Goal: Task Accomplishment & Management: Use online tool/utility

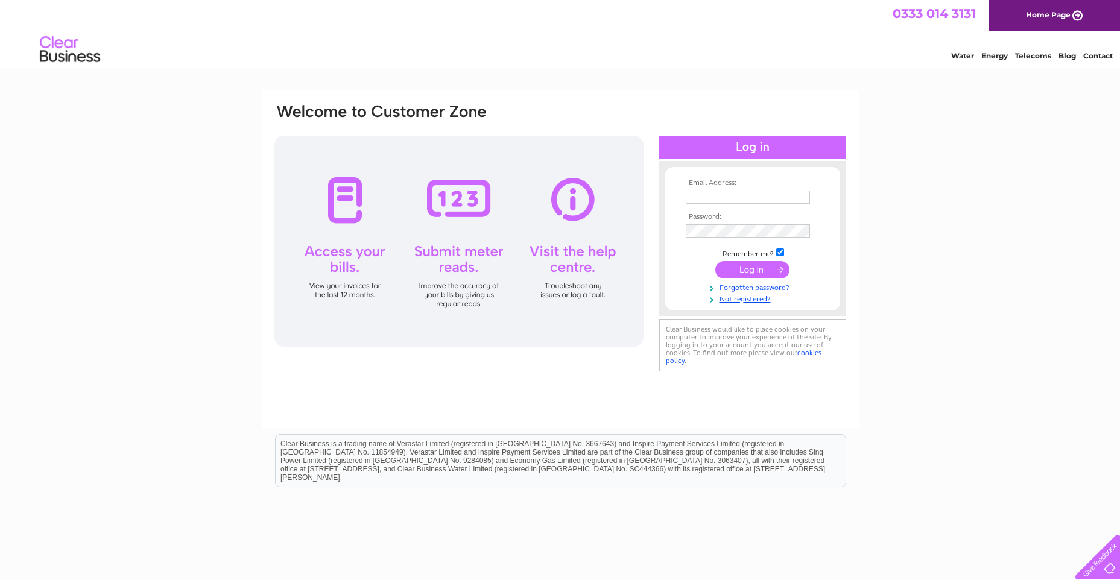
type input "david.henderson@vpz.co.uk"
click at [763, 268] on input "submit" at bounding box center [752, 269] width 74 height 17
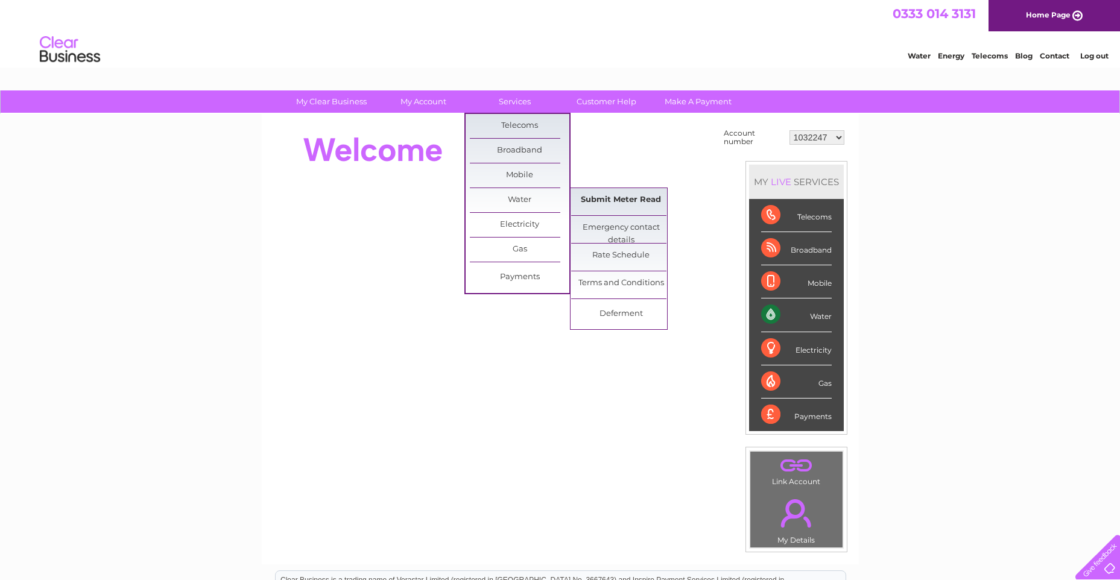
click at [610, 198] on link "Submit Meter Read" at bounding box center [621, 200] width 100 height 24
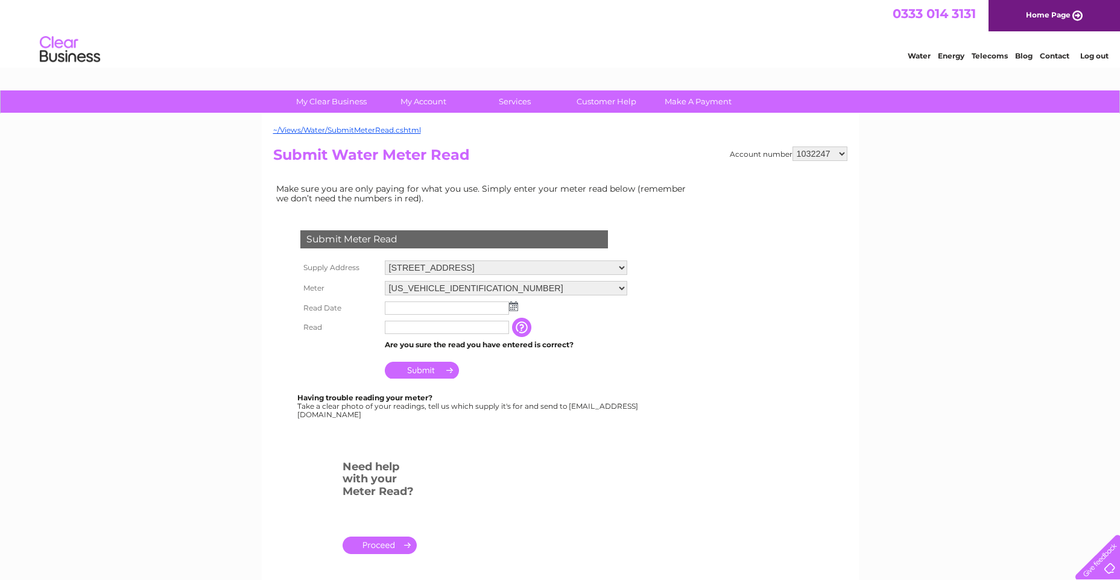
click at [515, 308] on img at bounding box center [513, 307] width 9 height 10
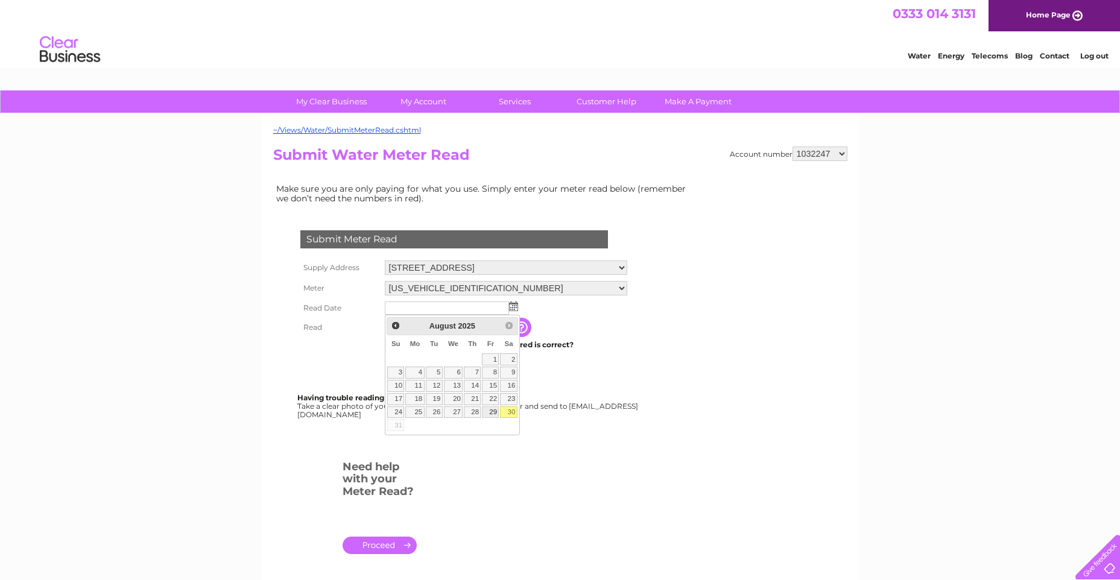
click at [491, 412] on link "29" at bounding box center [490, 412] width 17 height 12
type input "2025/08/29"
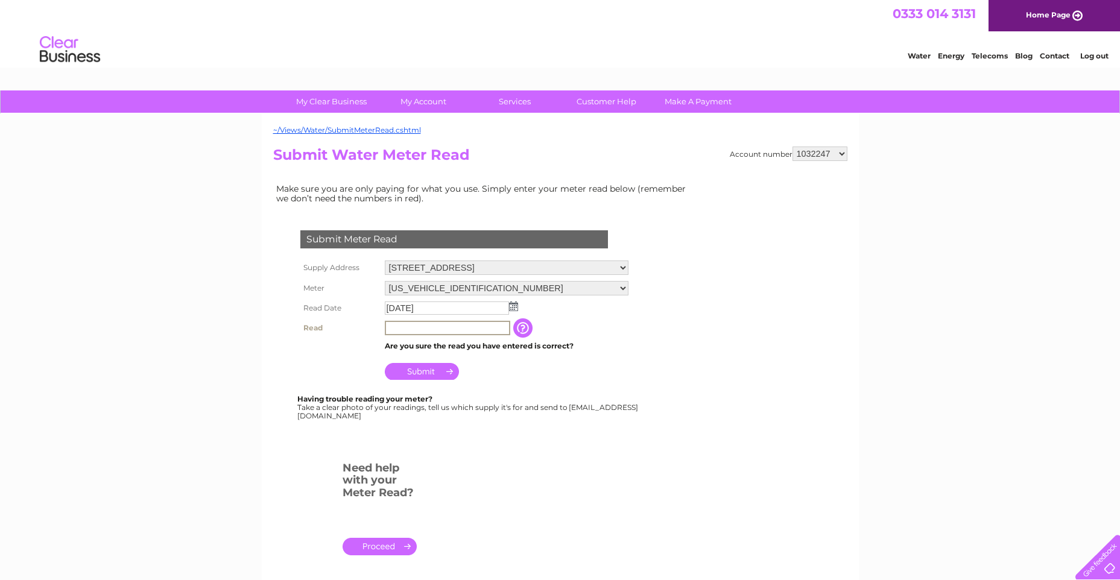
click at [456, 323] on input "text" at bounding box center [447, 328] width 125 height 14
type input "170"
click at [434, 377] on input "Submit" at bounding box center [422, 370] width 74 height 17
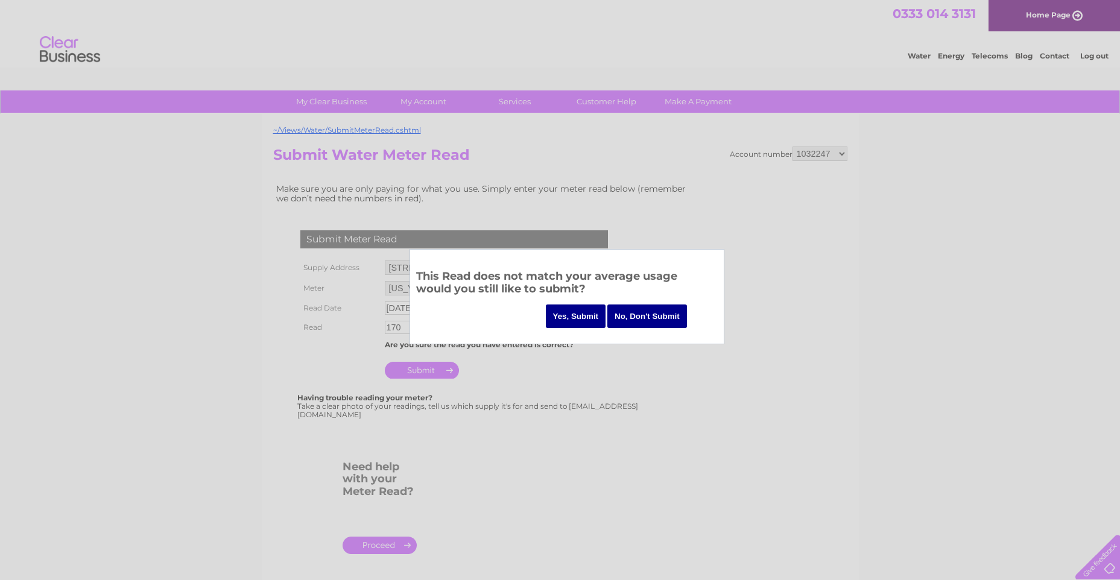
click at [563, 313] on input "Yes, Submit" at bounding box center [576, 317] width 60 height 24
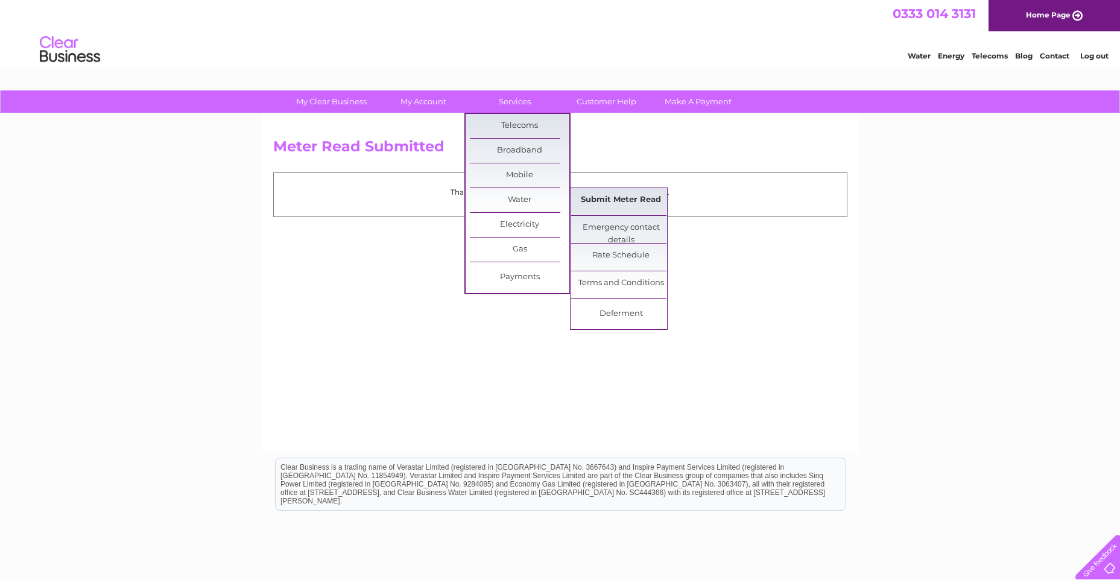
click at [605, 198] on link "Submit Meter Read" at bounding box center [621, 200] width 100 height 24
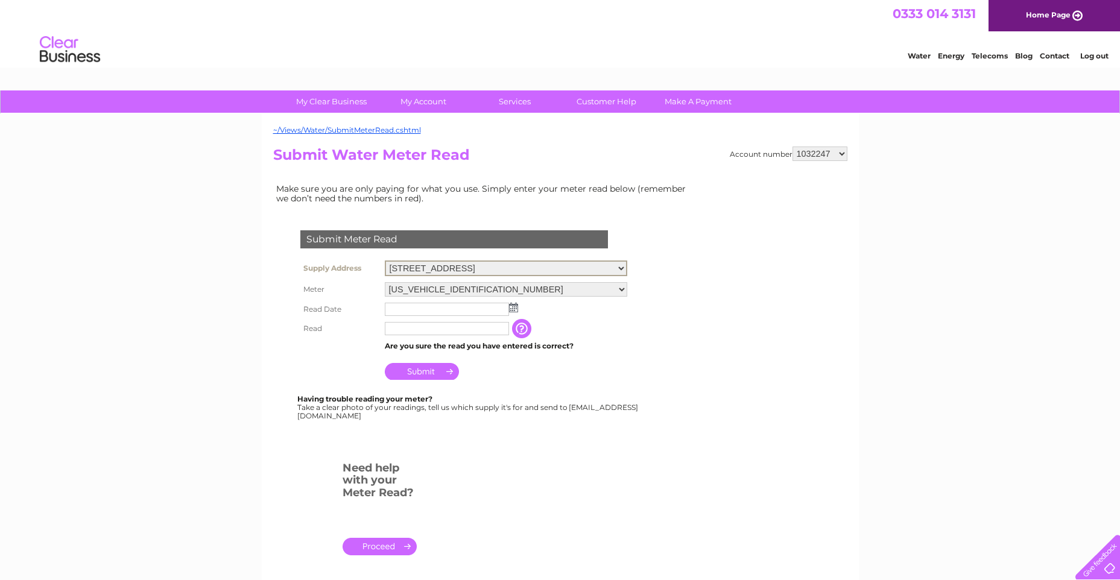
click at [523, 272] on select "41 High Street, Lanark, Lanarkshire, ML11 7LU 62 High Street, Tranent, EH33 1HH…" at bounding box center [506, 269] width 242 height 16
select select "533714"
click at [385, 261] on select "41 High Street, Lanark, Lanarkshire, ML11 7LU 62 High Street, Tranent, EH33 1HH…" at bounding box center [506, 269] width 242 height 16
click at [514, 306] on img at bounding box center [513, 308] width 9 height 10
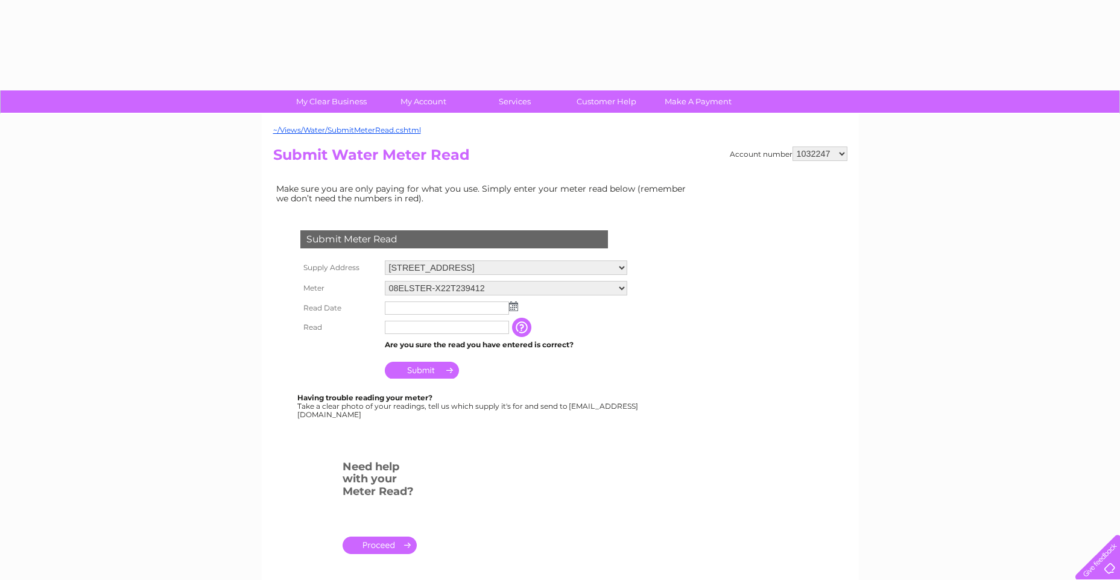
click at [488, 412] on div "Having trouble reading your meter? Take a clear photo of your readings, tell us…" at bounding box center [468, 406] width 343 height 25
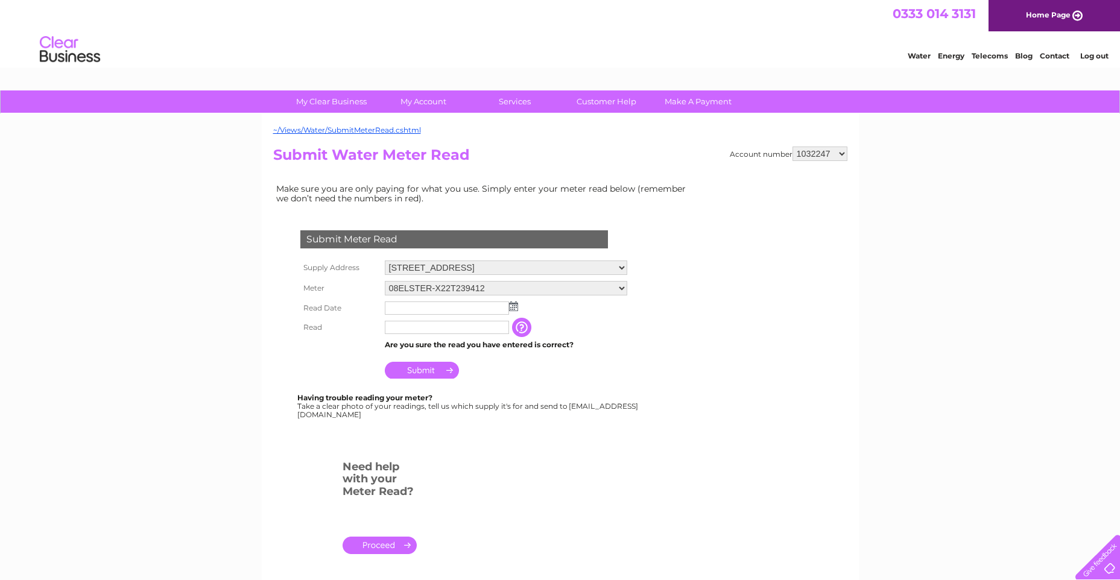
click at [511, 303] on img at bounding box center [513, 307] width 9 height 10
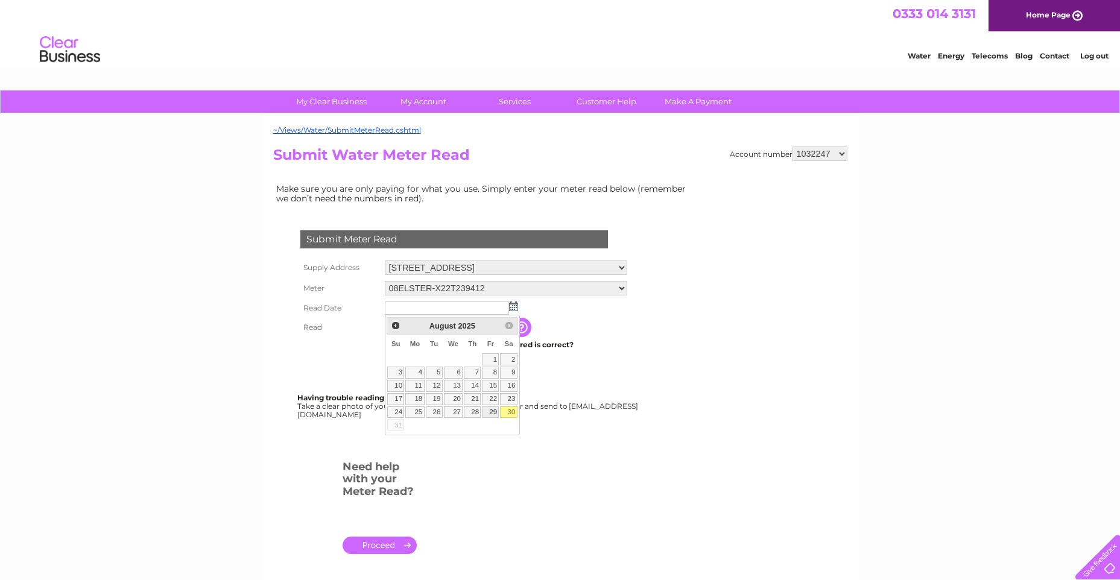
click at [492, 410] on link "29" at bounding box center [490, 412] width 17 height 12
type input "[DATE]"
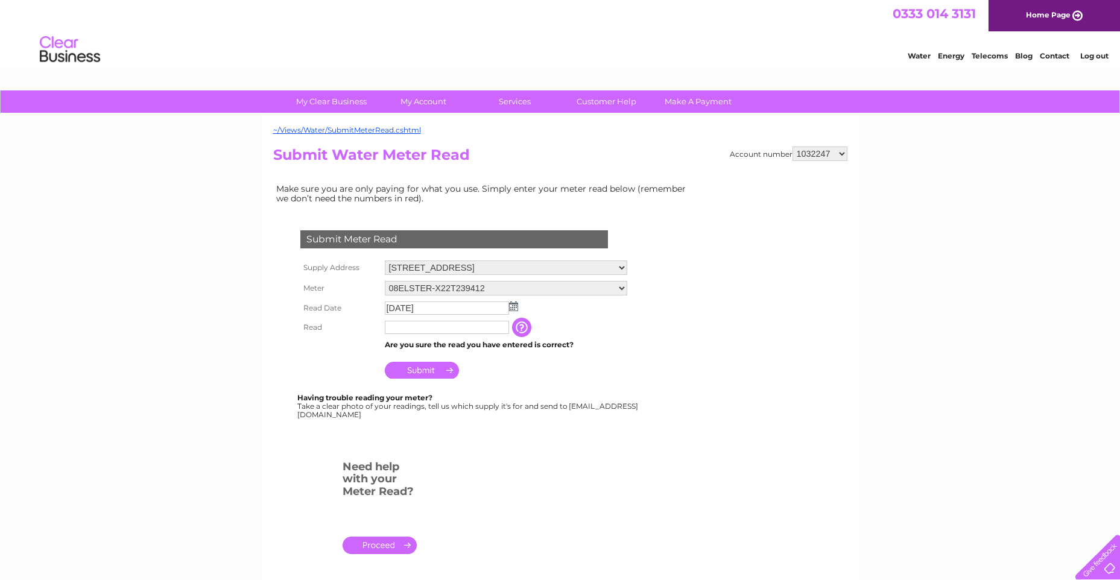
click at [467, 332] on input "text" at bounding box center [447, 327] width 124 height 13
type input "14"
click at [426, 374] on input "Submit" at bounding box center [422, 371] width 74 height 17
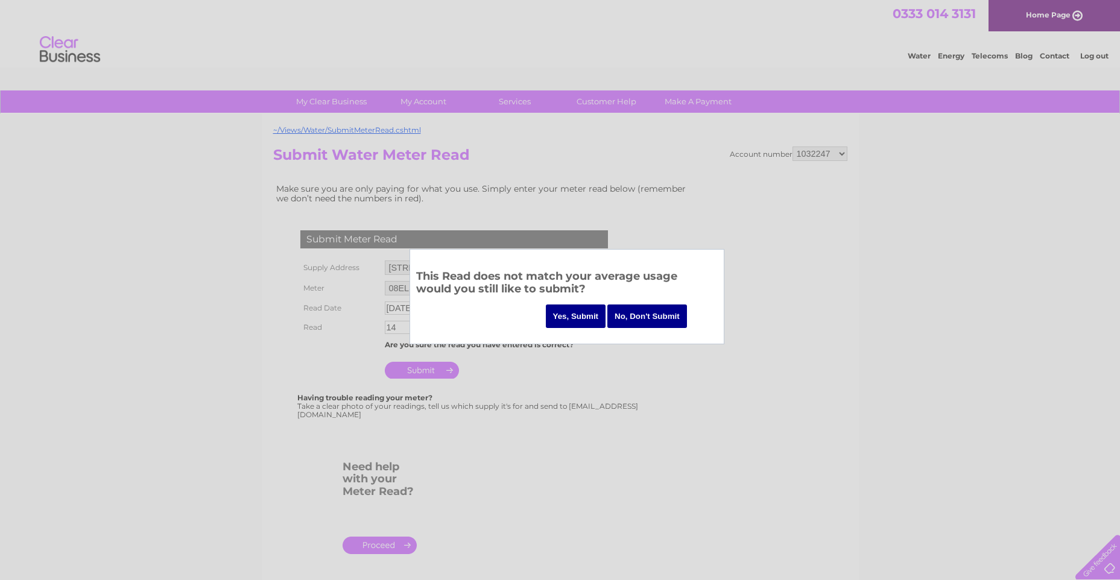
click at [583, 318] on input "Yes, Submit" at bounding box center [576, 317] width 60 height 24
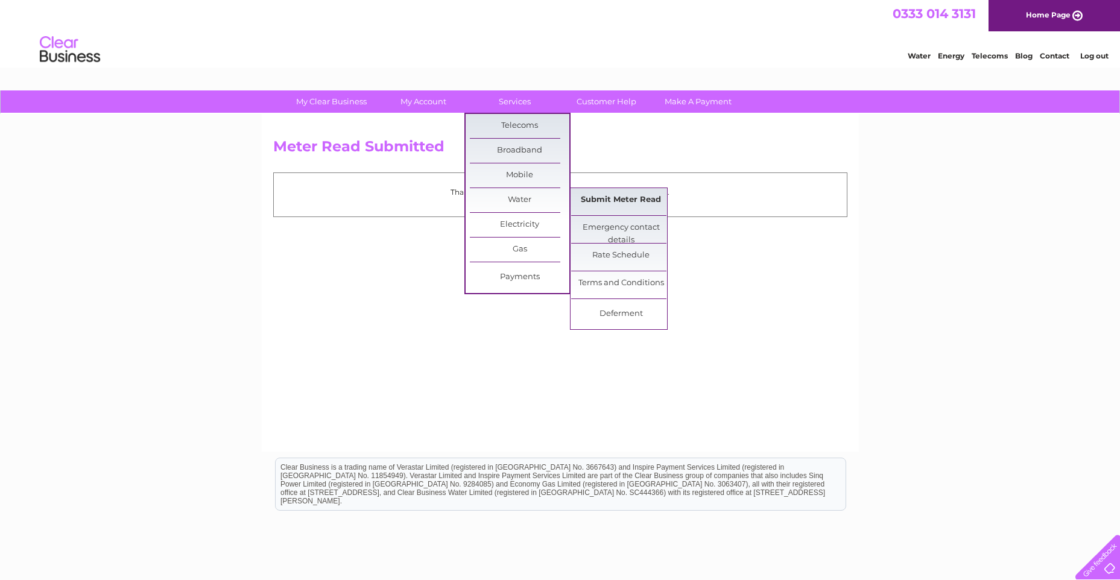
click at [617, 201] on link "Submit Meter Read" at bounding box center [621, 200] width 100 height 24
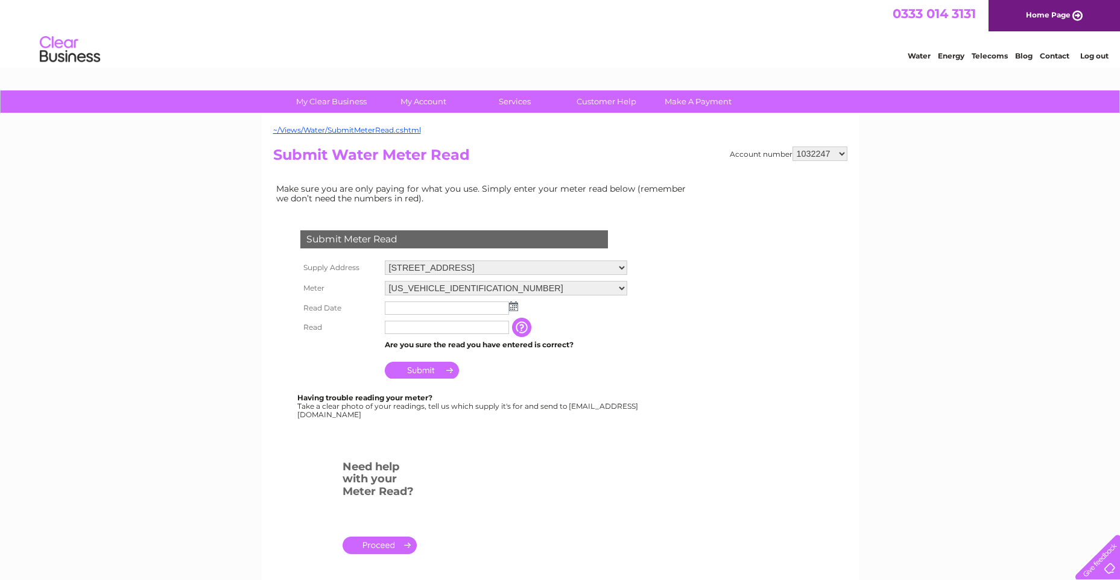
click at [514, 308] on img at bounding box center [513, 307] width 9 height 10
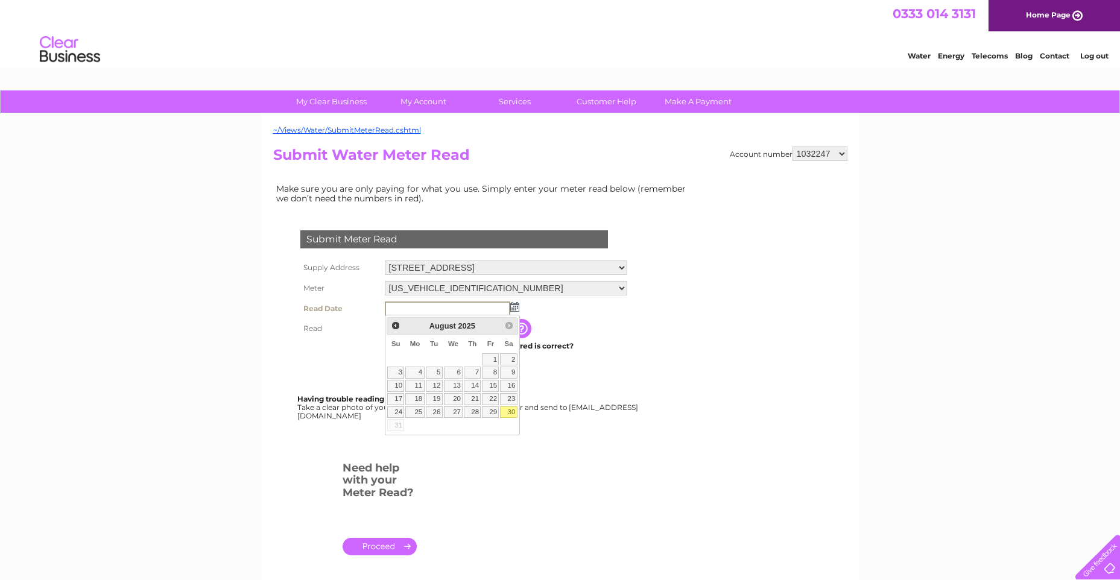
click at [492, 268] on select "41 High Street, Lanark, Lanarkshire, ML11 7LU 62 High Street, Tranent, EH33 1HH…" at bounding box center [506, 268] width 242 height 14
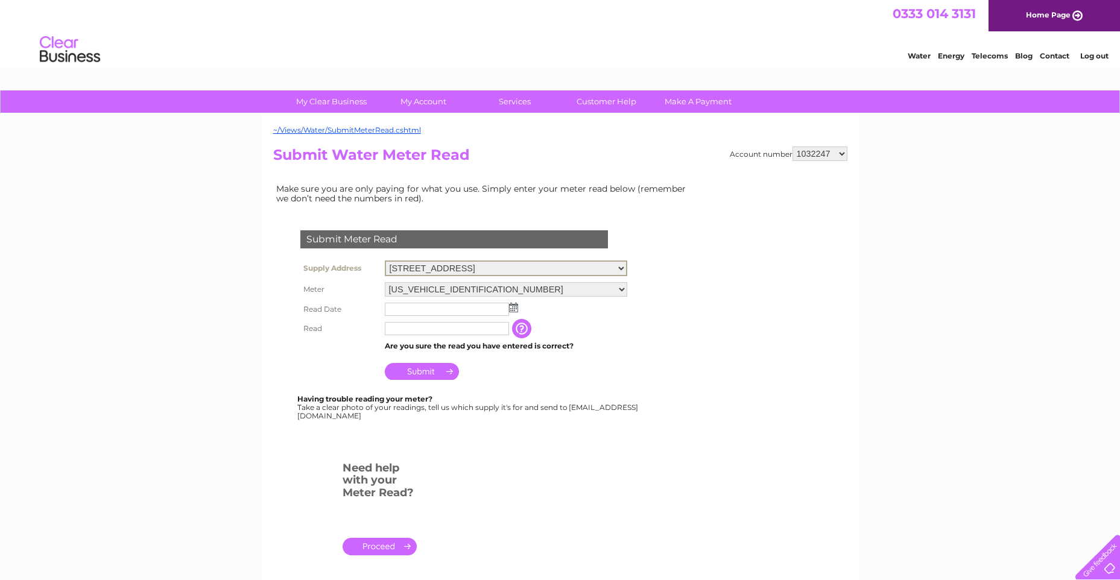
select select "533787"
click at [385, 261] on select "41 High Street, Lanark, Lanarkshire, ML11 7LU 62 High Street, Tranent, EH33 1HH…" at bounding box center [506, 269] width 242 height 16
click at [512, 307] on img at bounding box center [513, 307] width 9 height 10
click at [514, 308] on img at bounding box center [513, 307] width 9 height 10
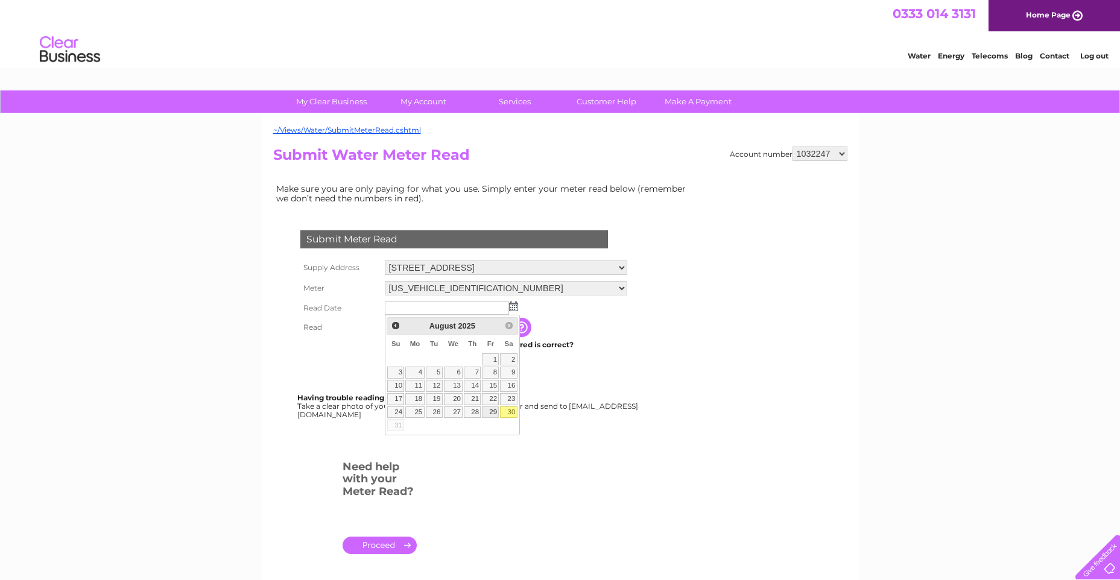
click at [489, 410] on link "29" at bounding box center [490, 412] width 17 height 12
type input "2025/08/29"
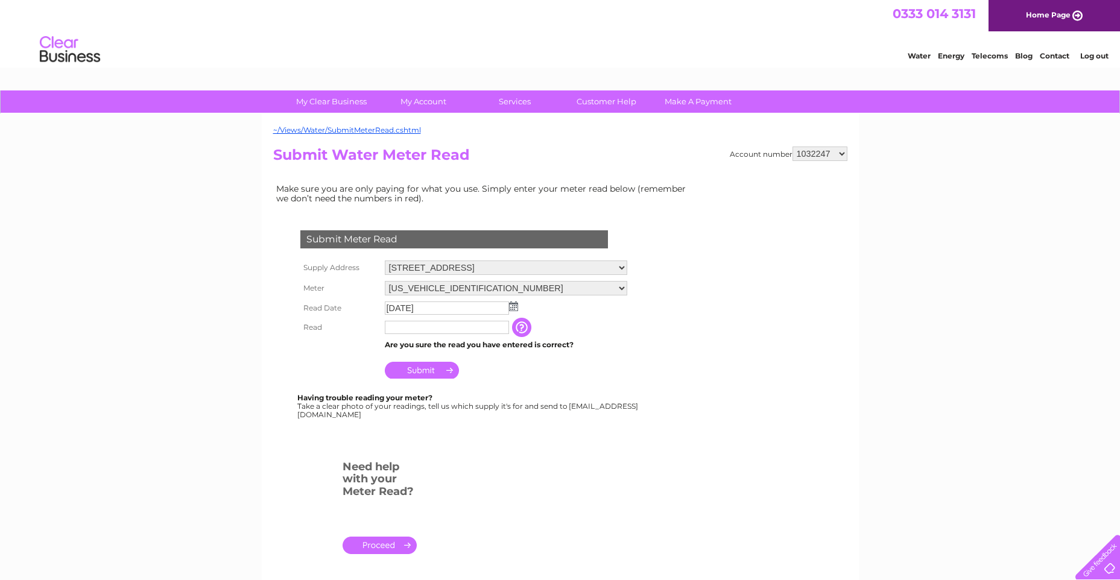
click at [455, 333] on input "text" at bounding box center [447, 327] width 124 height 13
type input "161"
click at [427, 373] on input "Submit" at bounding box center [422, 370] width 74 height 17
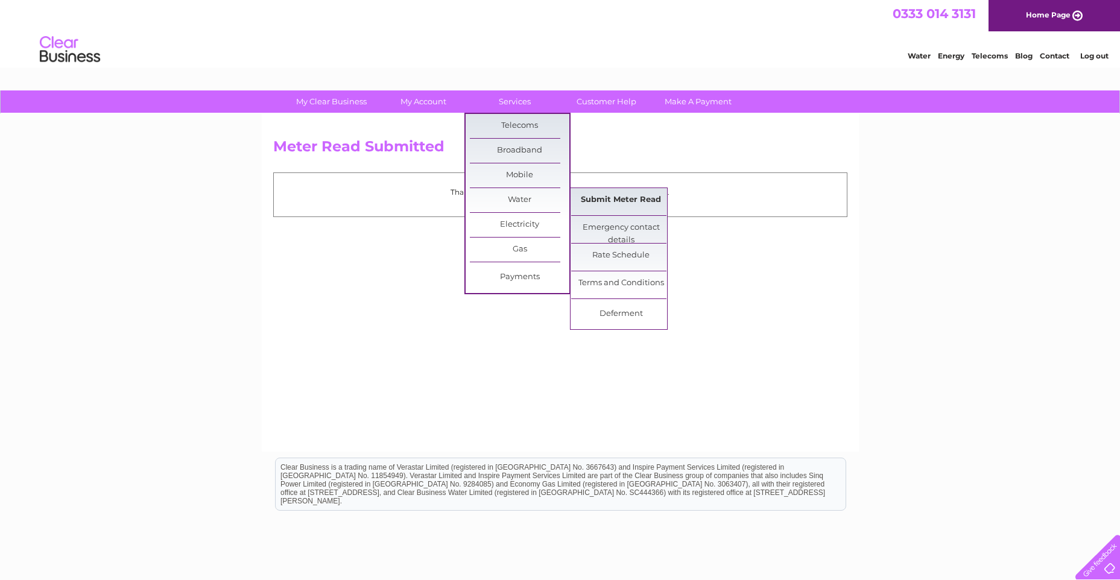
click at [607, 201] on link "Submit Meter Read" at bounding box center [621, 200] width 100 height 24
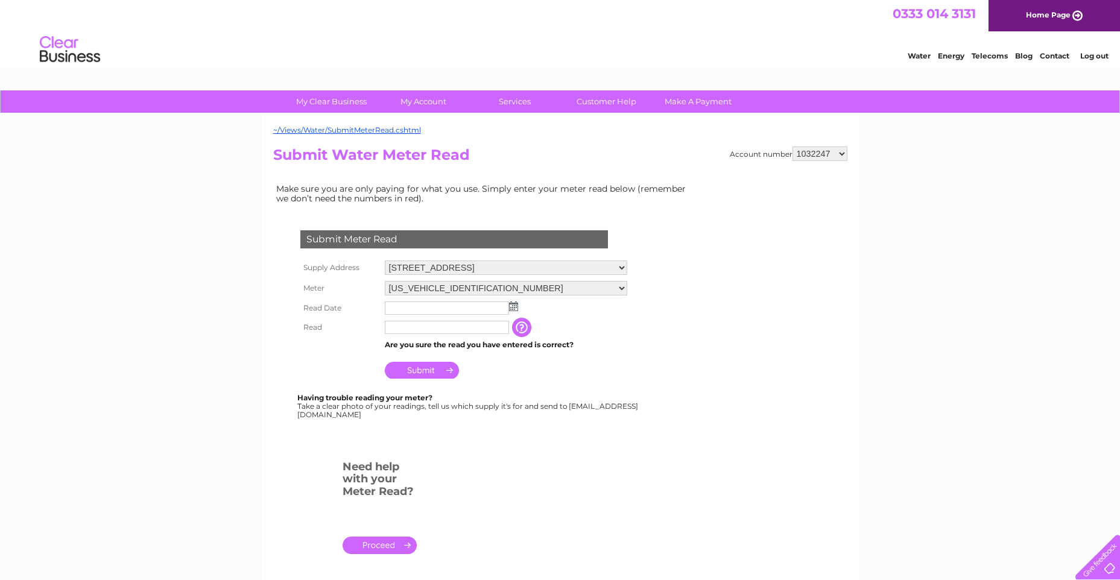
click at [549, 265] on select "[STREET_ADDRESS][GEOGRAPHIC_DATA][STREET_ADDRESS][STREET_ADDRESS] [STREET_ADDRE…" at bounding box center [506, 268] width 242 height 14
select select "533791"
click at [385, 261] on select "41 High Street, Lanark, Lanarkshire, ML11 7LU 62 High Street, Tranent, EH33 1HH…" at bounding box center [506, 269] width 242 height 16
click at [512, 309] on img at bounding box center [513, 307] width 9 height 10
click at [516, 300] on td at bounding box center [506, 308] width 248 height 19
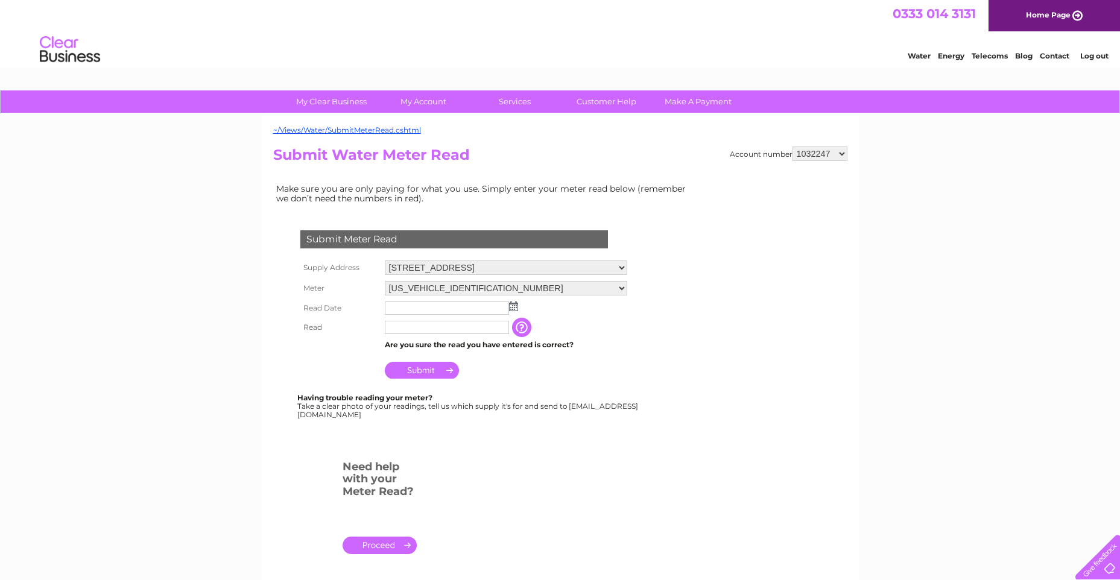
click at [514, 305] on img at bounding box center [513, 307] width 9 height 10
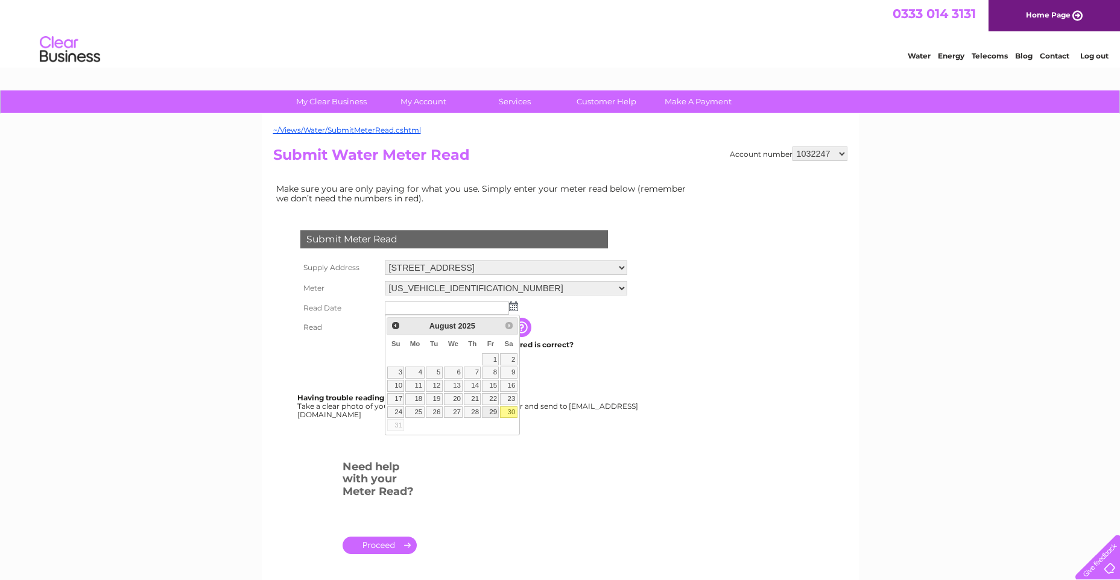
click at [490, 408] on link "29" at bounding box center [490, 412] width 17 height 12
type input "2025/08/29"
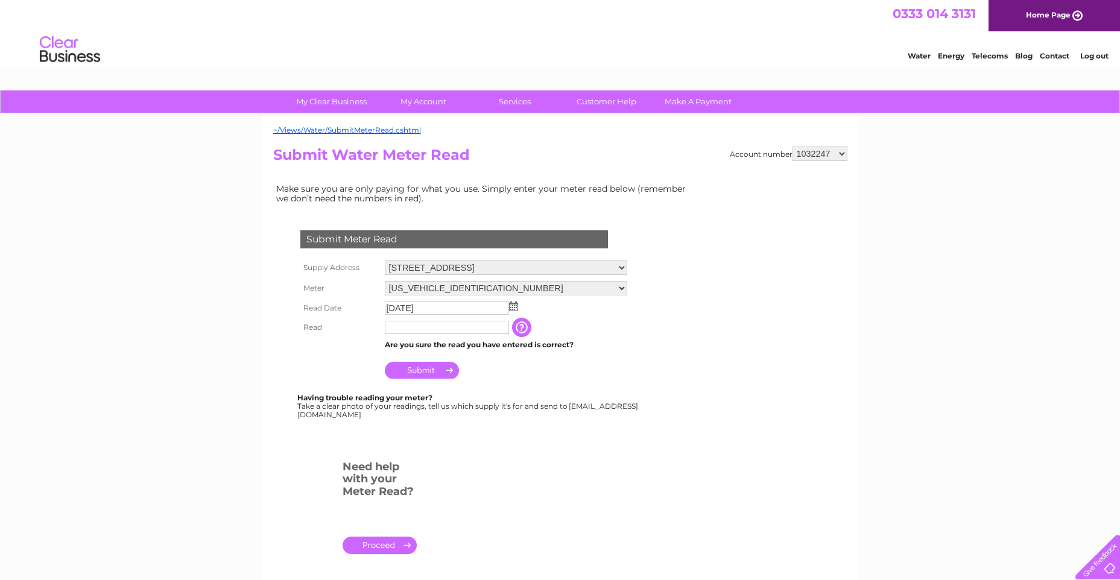
click at [438, 329] on input "text" at bounding box center [447, 327] width 124 height 13
type input "205"
click at [425, 371] on input "Submit" at bounding box center [422, 370] width 74 height 17
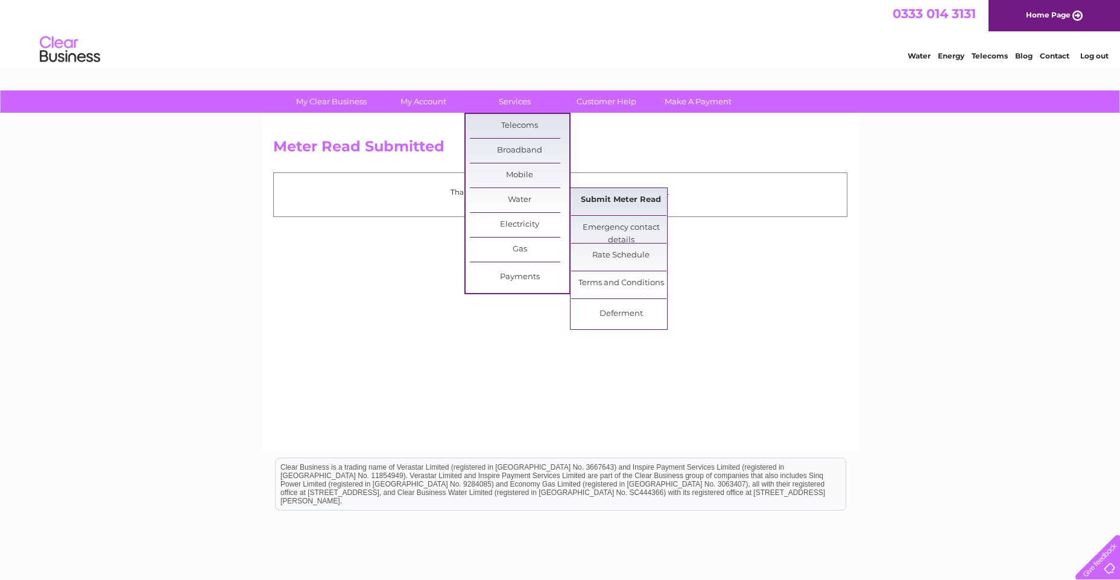
click at [589, 203] on link "Submit Meter Read" at bounding box center [621, 200] width 100 height 24
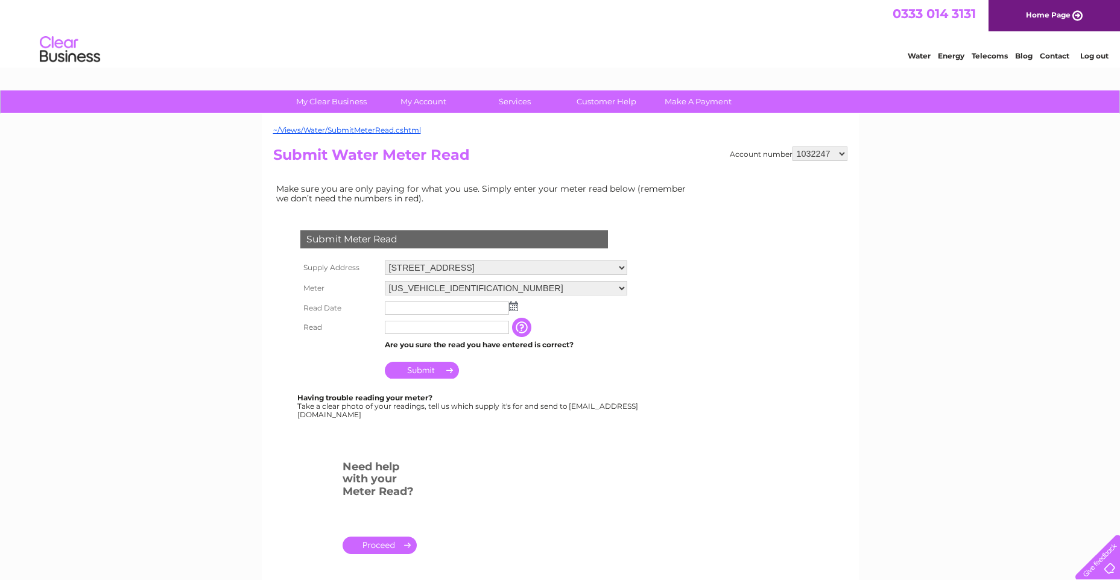
click at [507, 271] on select "[STREET_ADDRESS][GEOGRAPHIC_DATA][STREET_ADDRESS][STREET_ADDRESS] [STREET_ADDRE…" at bounding box center [506, 268] width 242 height 14
select select "533928"
click at [385, 261] on select "41 High Street, Lanark, Lanarkshire, ML11 7LU 62 High Street, Tranent, EH33 1HH…" at bounding box center [506, 269] width 242 height 16
click at [514, 308] on img at bounding box center [513, 307] width 9 height 10
click at [516, 306] on img at bounding box center [513, 307] width 9 height 10
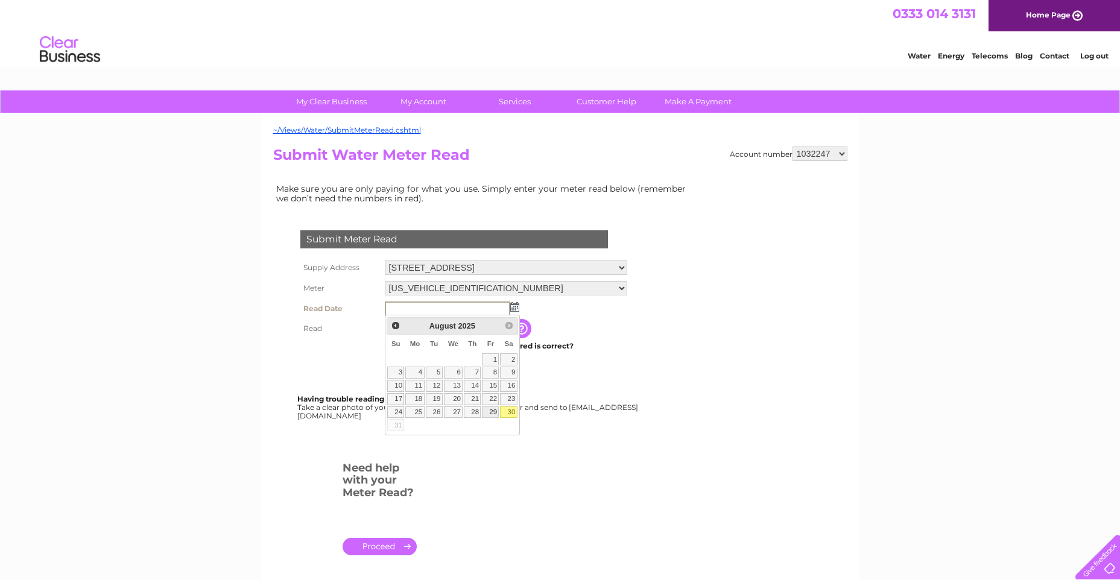
click at [494, 411] on link "29" at bounding box center [490, 412] width 17 height 12
type input "2025/08/29"
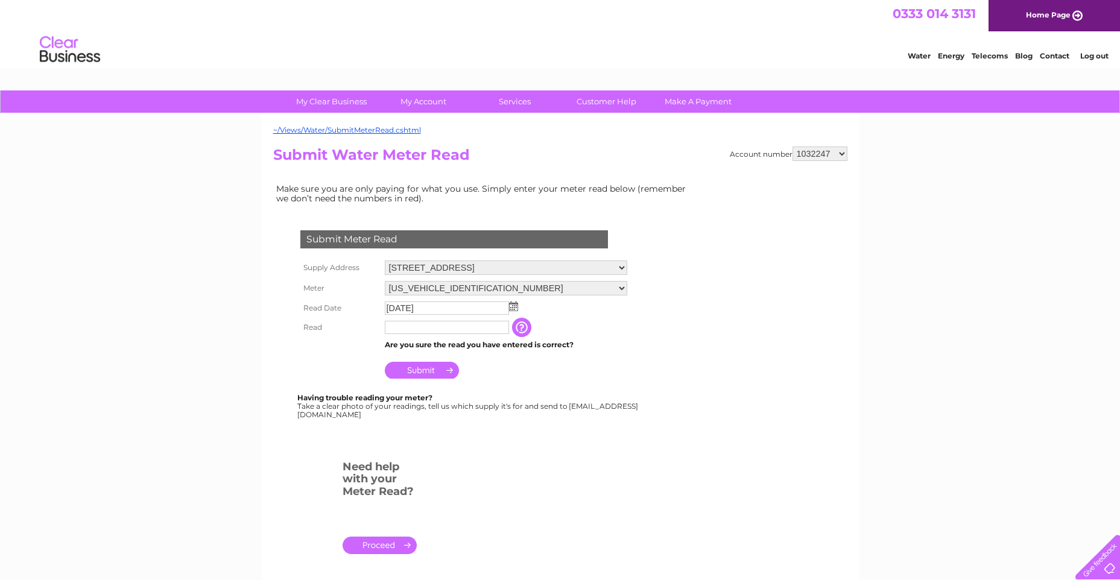
click at [476, 326] on input "text" at bounding box center [447, 327] width 124 height 13
click at [476, 327] on input "text" at bounding box center [447, 328] width 125 height 14
type input "192"
click at [429, 374] on input "Submit" at bounding box center [422, 371] width 74 height 17
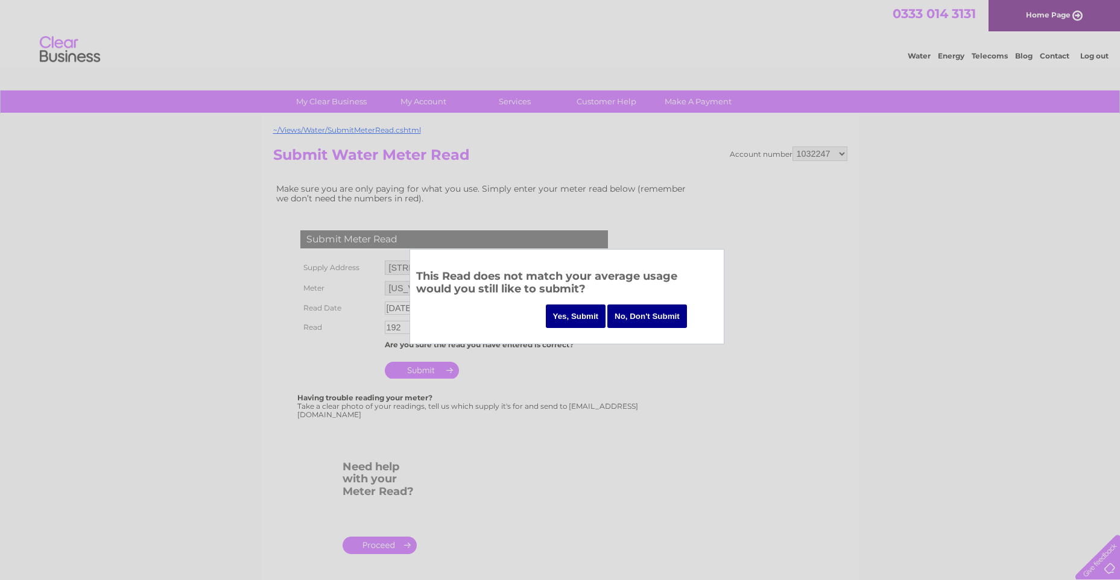
click at [578, 321] on input "Yes, Submit" at bounding box center [576, 317] width 60 height 24
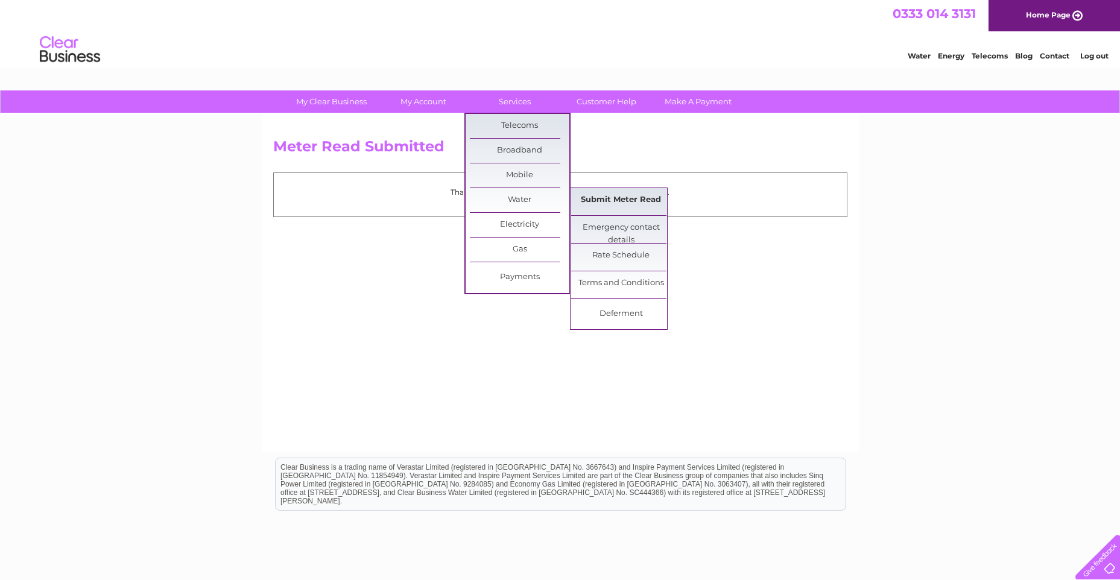
click at [604, 200] on link "Submit Meter Read" at bounding box center [621, 200] width 100 height 24
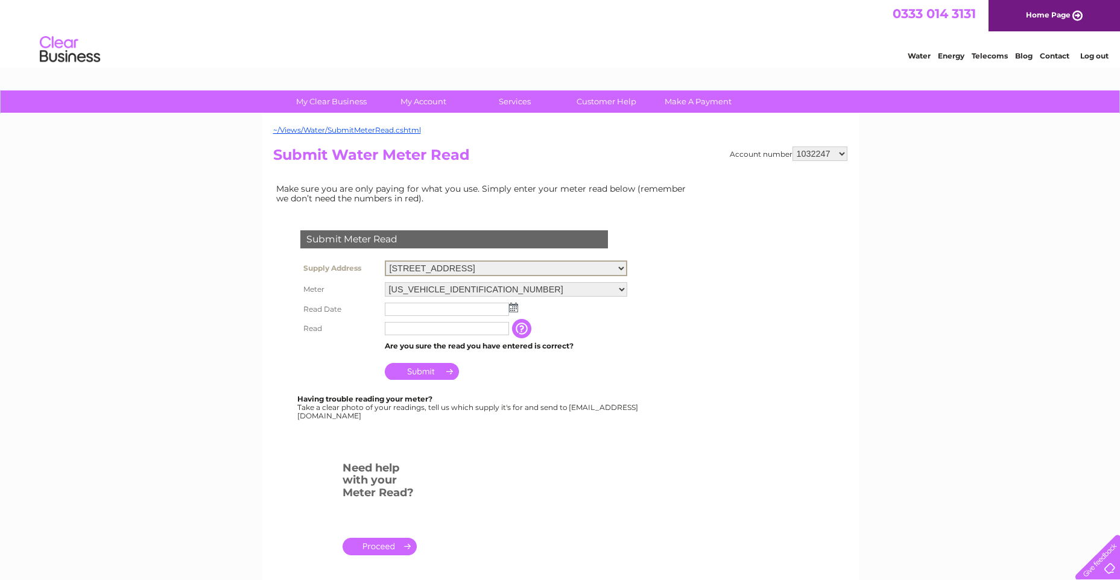
click at [535, 270] on select "41 High Street, Lanark, Lanarkshire, ML11 7LU 62 High Street, Tranent, EH33 1HH…" at bounding box center [506, 269] width 242 height 16
select select "560218"
click at [385, 261] on select "41 High Street, Lanark, Lanarkshire, ML11 7LU 62 High Street, Tranent, EH33 1HH…" at bounding box center [506, 269] width 242 height 16
click at [512, 308] on img at bounding box center [513, 307] width 9 height 10
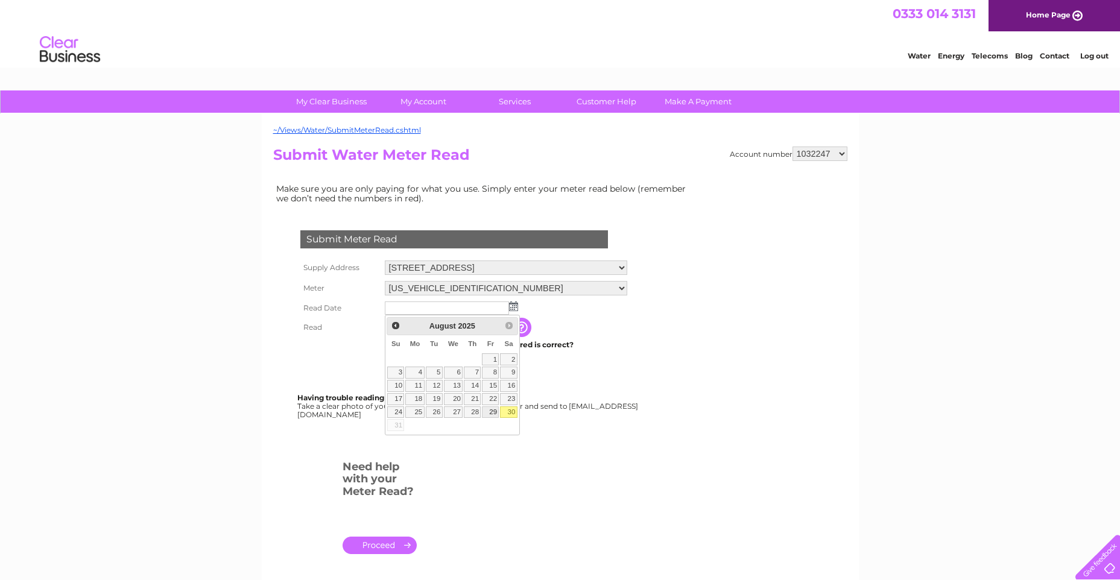
click at [490, 413] on link "29" at bounding box center [490, 412] width 17 height 12
type input "2025/08/29"
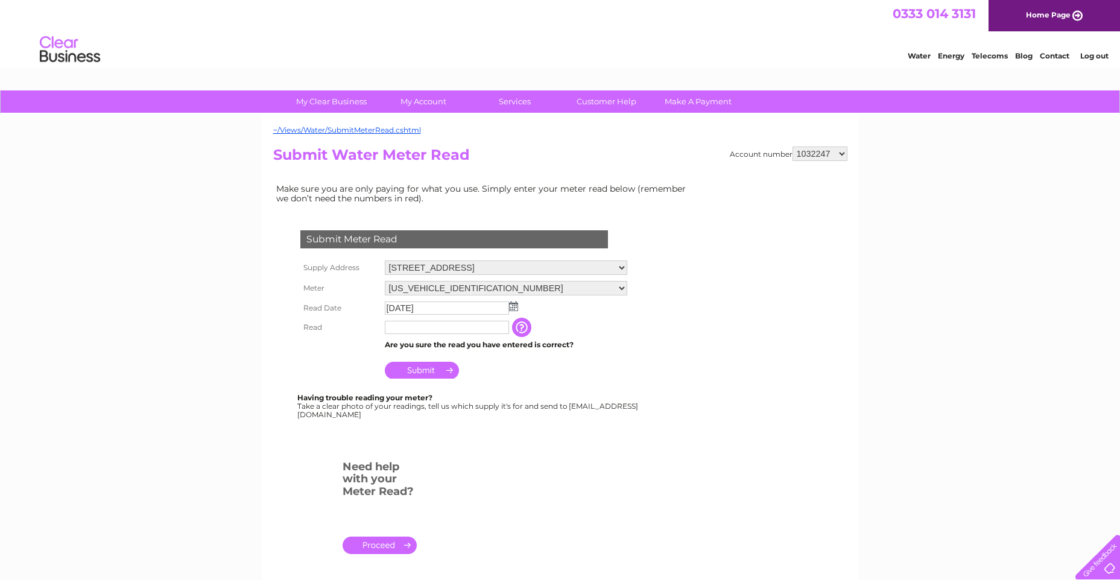
click at [434, 322] on input "text" at bounding box center [447, 327] width 124 height 13
type input "107"
click at [433, 370] on input "Submit" at bounding box center [422, 370] width 74 height 17
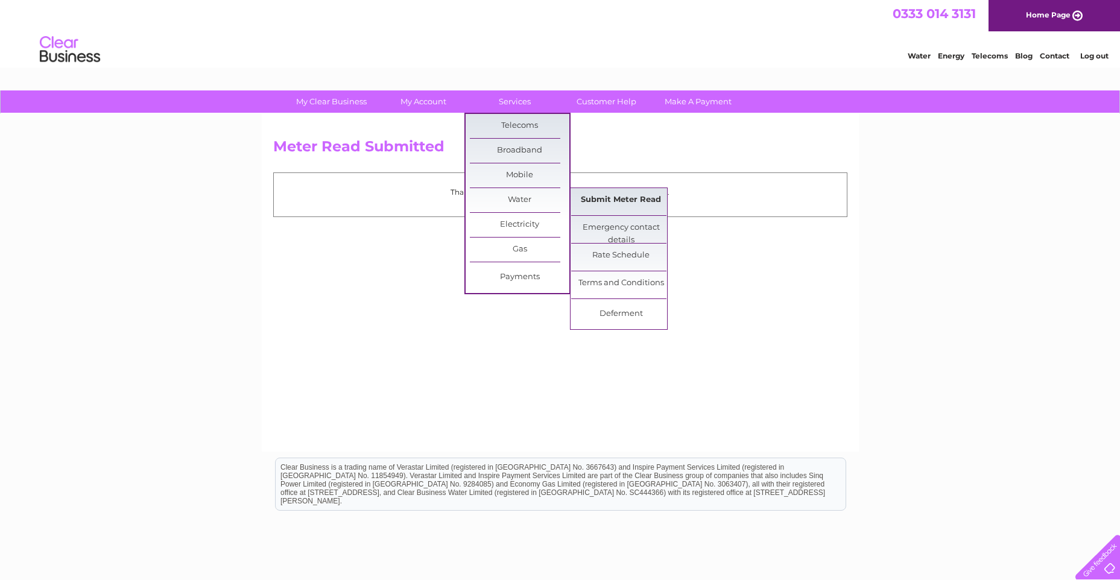
click at [614, 196] on link "Submit Meter Read" at bounding box center [621, 200] width 100 height 24
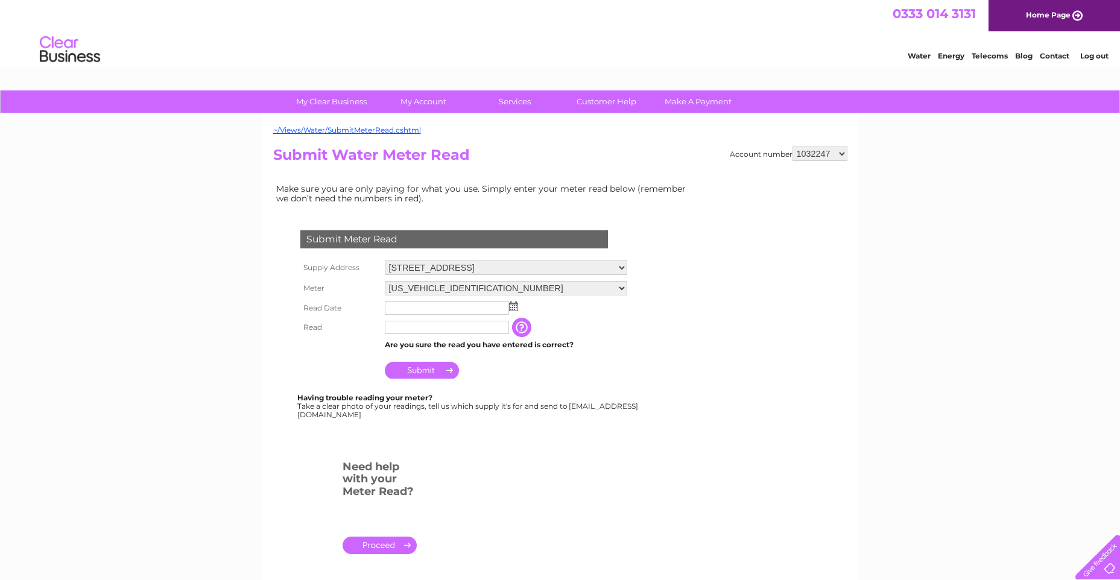
click at [529, 265] on select "41 High Street, Lanark, Lanarkshire, ML11 7LU 62 High Street, Tranent, EH33 1HH…" at bounding box center [506, 268] width 242 height 14
select select "560219"
click at [385, 261] on select "41 High Street, Lanark, Lanarkshire, ML11 7LU 62 High Street, Tranent, EH33 1HH…" at bounding box center [506, 269] width 242 height 16
click at [504, 308] on input "text" at bounding box center [447, 308] width 124 height 13
click at [516, 307] on img at bounding box center [514, 307] width 9 height 10
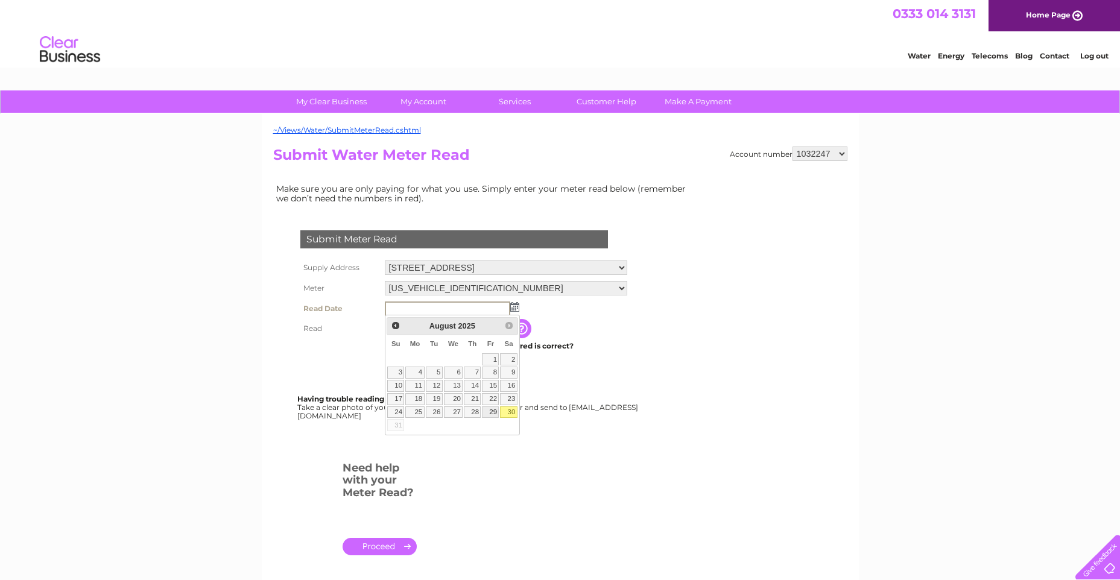
click at [493, 411] on link "29" at bounding box center [490, 412] width 17 height 12
type input "2025/08/29"
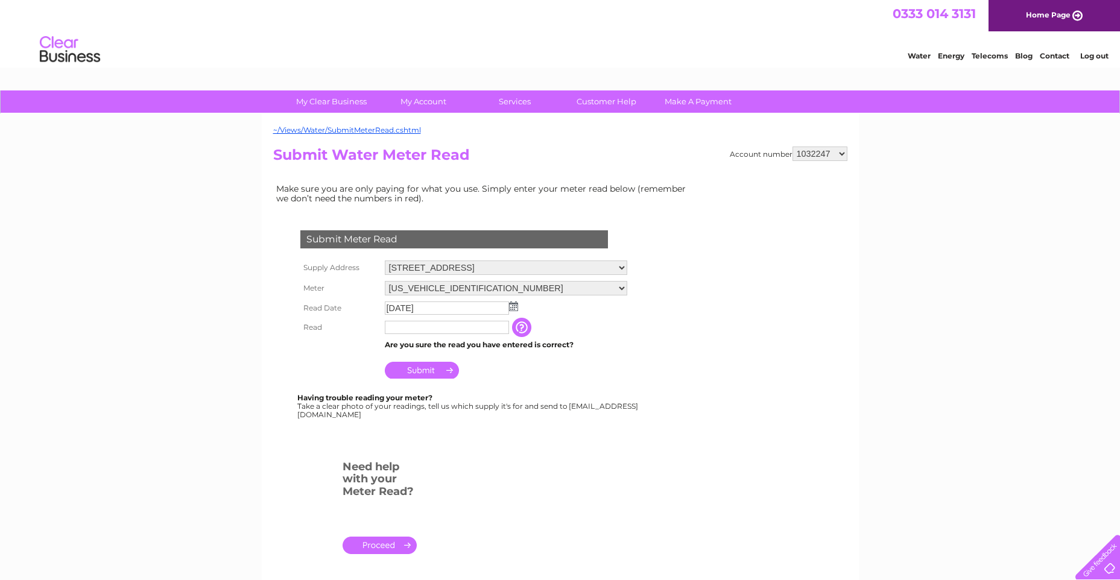
click at [453, 327] on input "text" at bounding box center [447, 327] width 124 height 13
type input "124"
click at [409, 368] on input "Submit" at bounding box center [422, 370] width 74 height 17
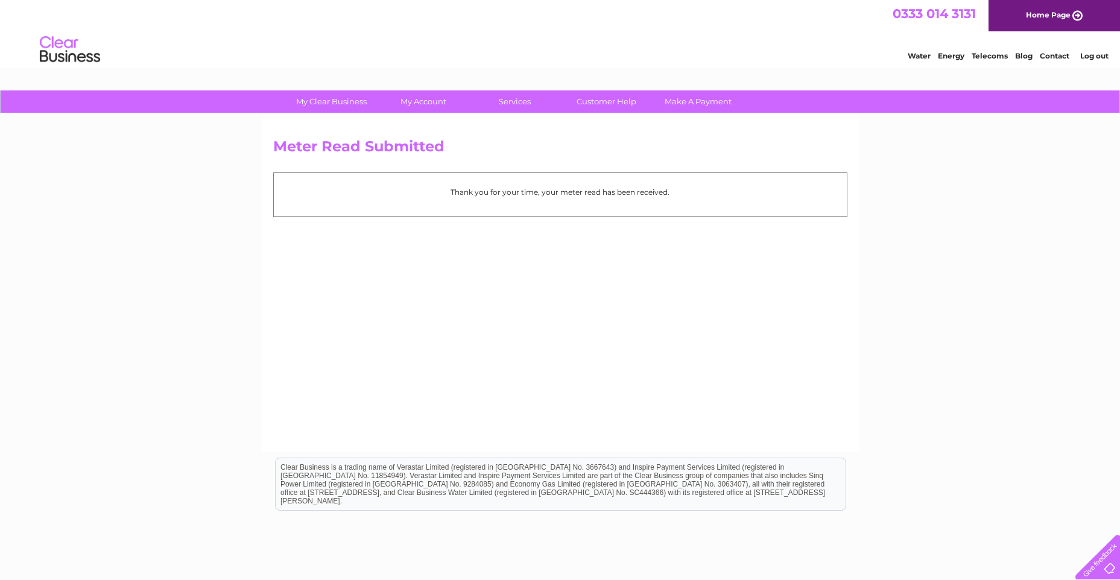
click at [1047, 16] on link "Home Page" at bounding box center [1053, 15] width 131 height 31
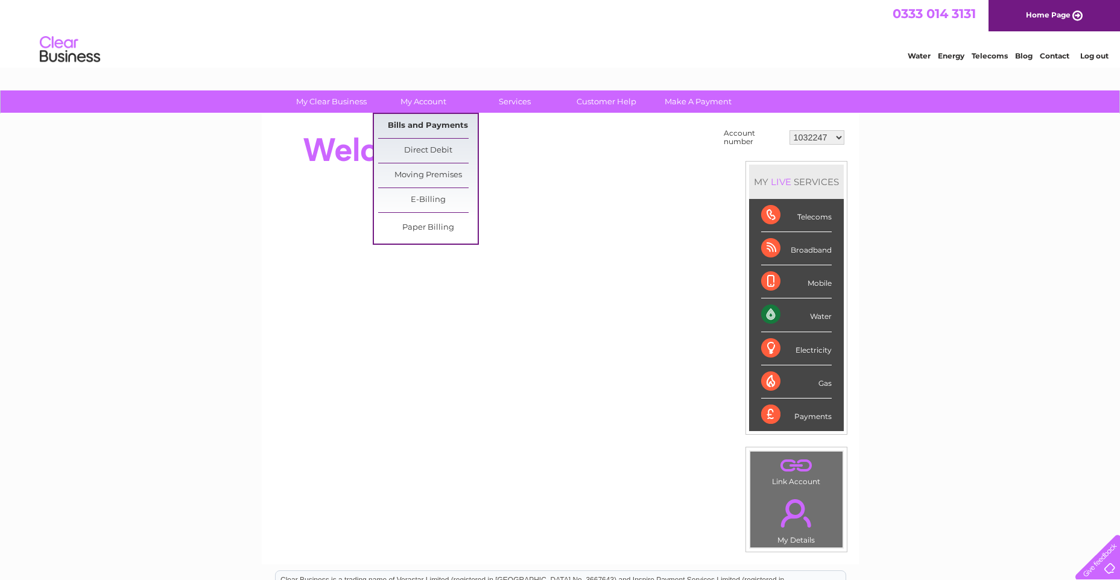
click at [420, 121] on link "Bills and Payments" at bounding box center [428, 126] width 100 height 24
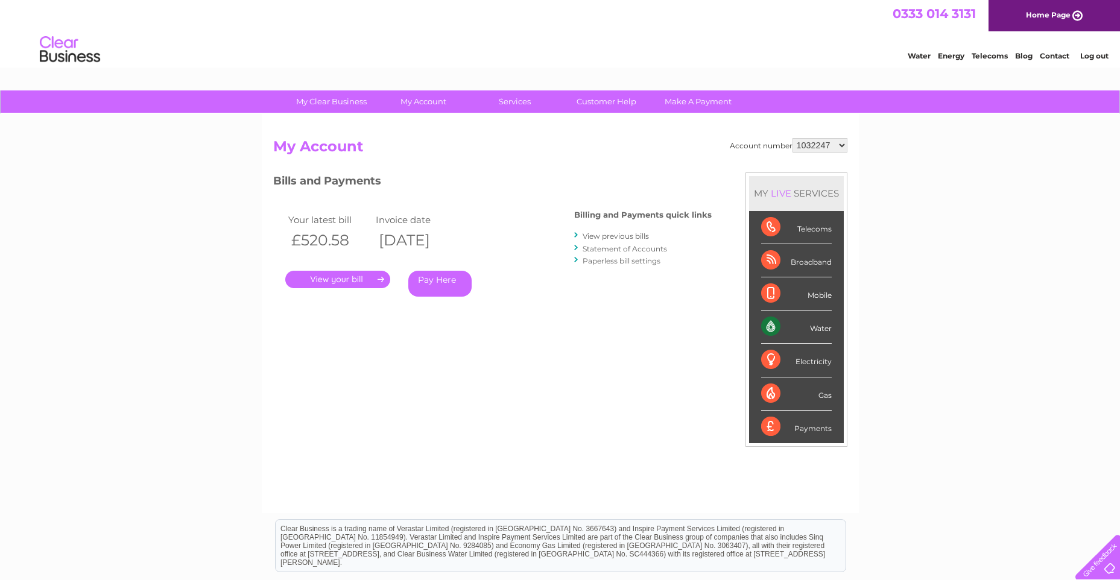
click at [1093, 63] on div "Water Energy Telecoms Blog Contact Log out" at bounding box center [560, 50] width 1120 height 39
click at [1094, 59] on link "Log out" at bounding box center [1094, 55] width 28 height 9
